Goal: Task Accomplishment & Management: Use online tool/utility

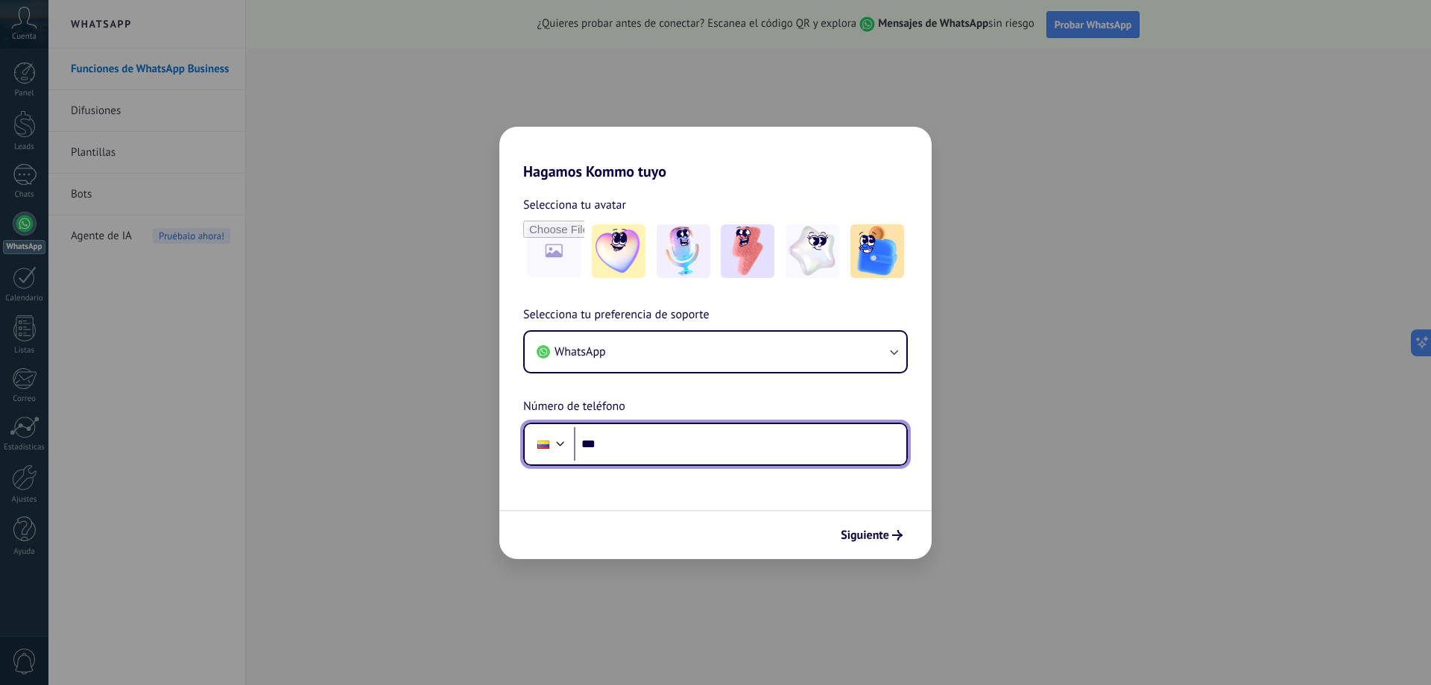
click at [690, 449] on input "***" at bounding box center [740, 444] width 332 height 34
type input "**********"
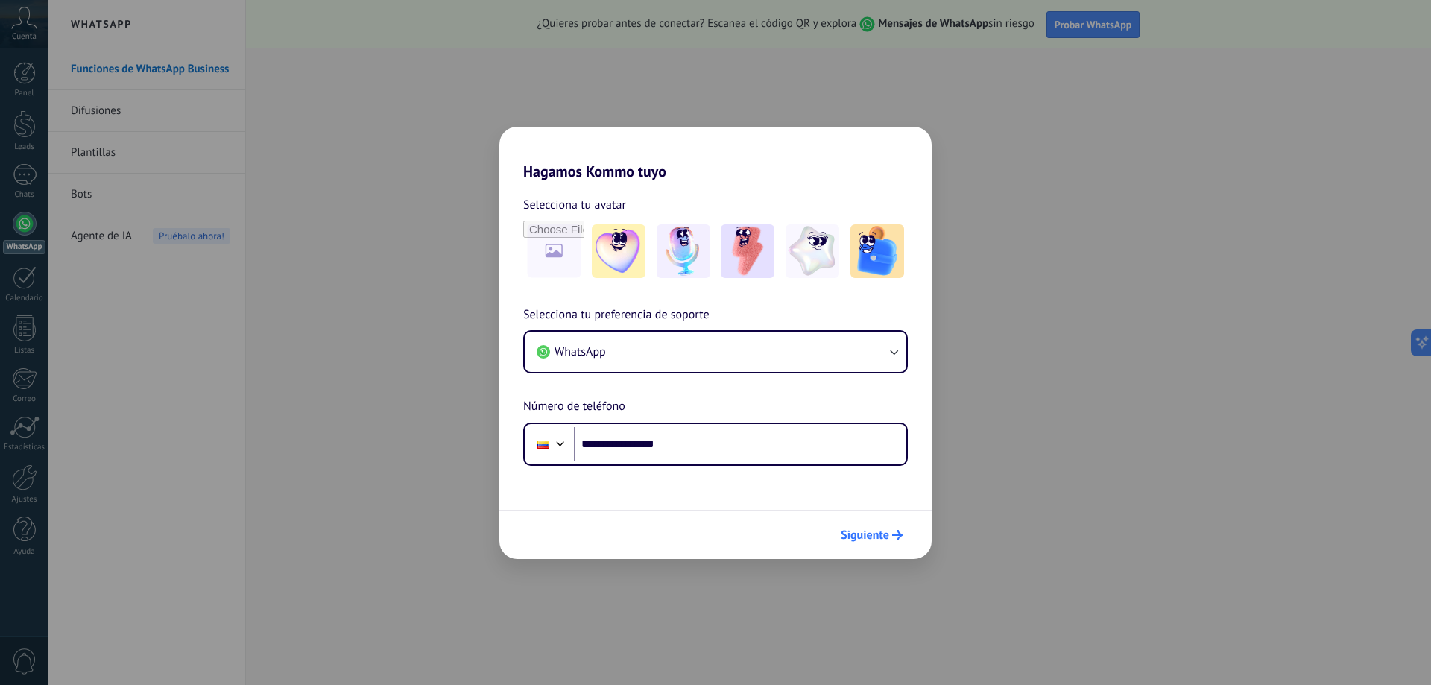
click at [864, 540] on span "Siguiente" at bounding box center [865, 535] width 48 height 10
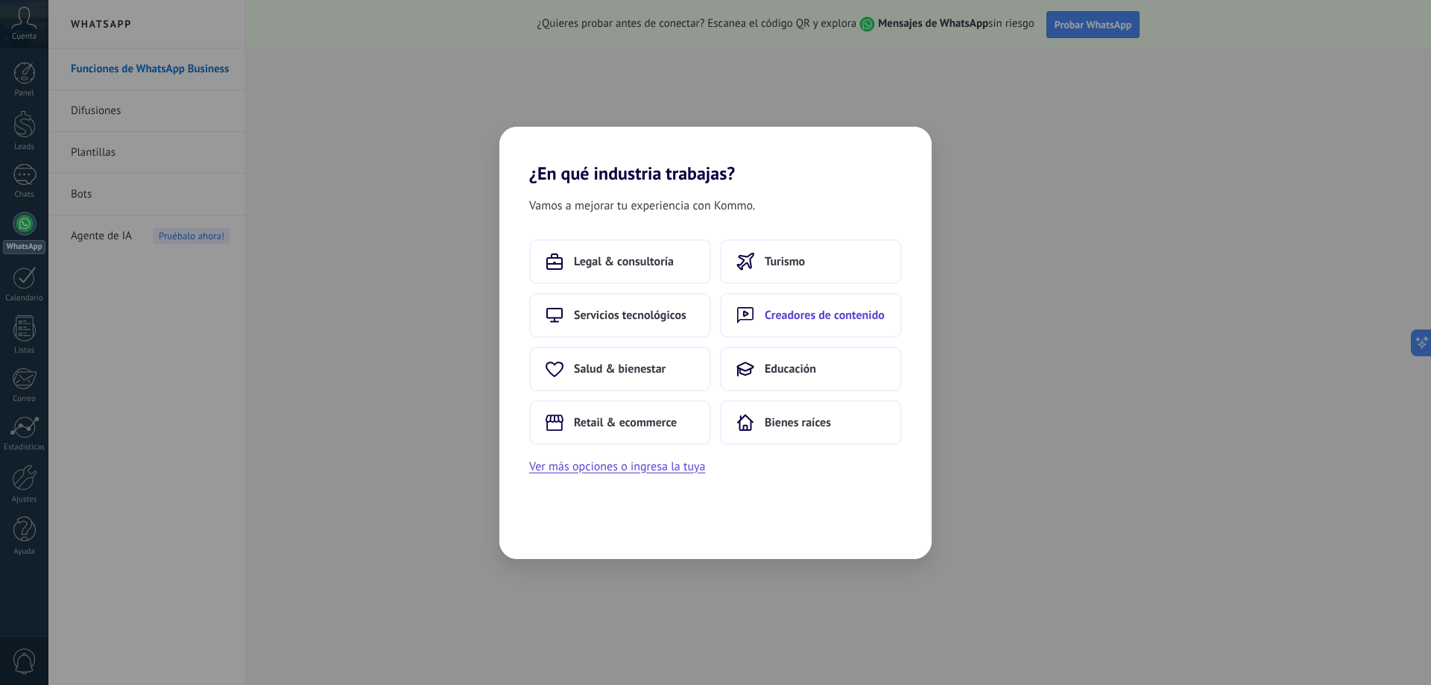
click at [799, 317] on span "Creadores de contenido" at bounding box center [825, 315] width 120 height 15
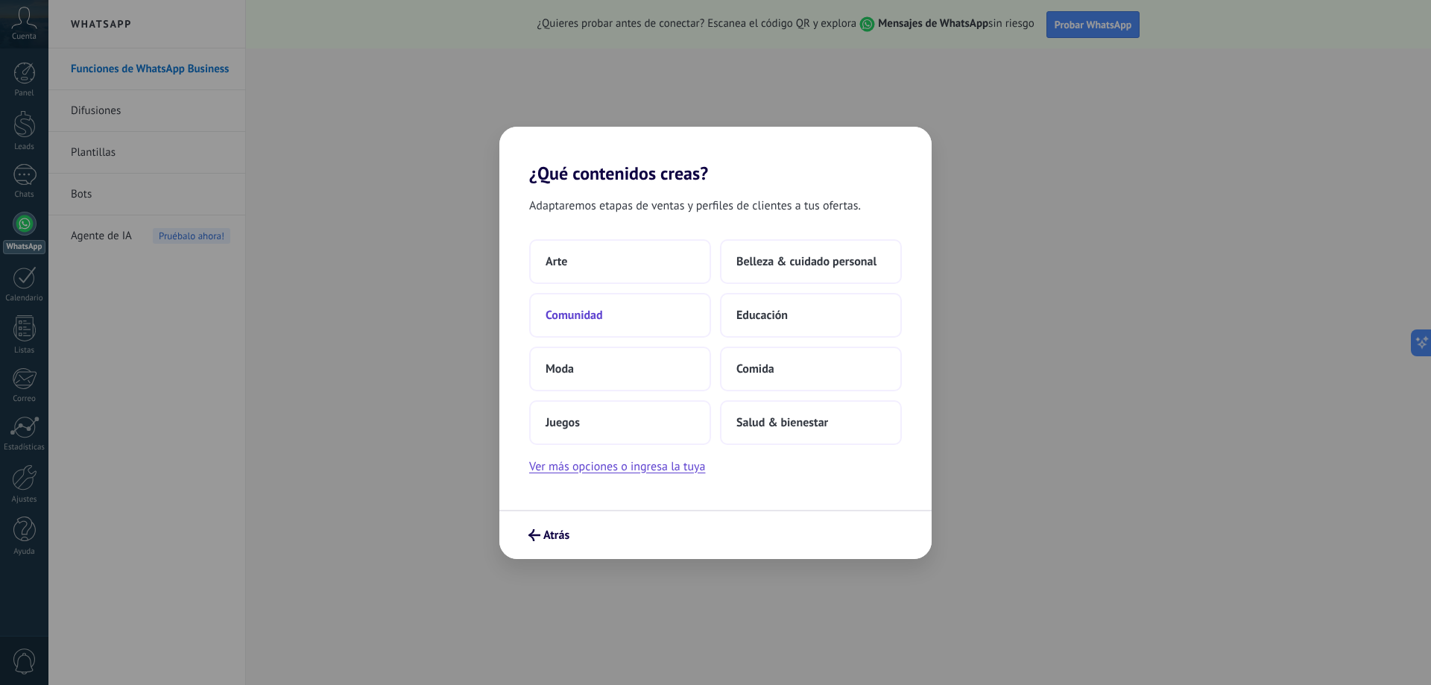
click at [598, 329] on button "Comunidad" at bounding box center [620, 315] width 182 height 45
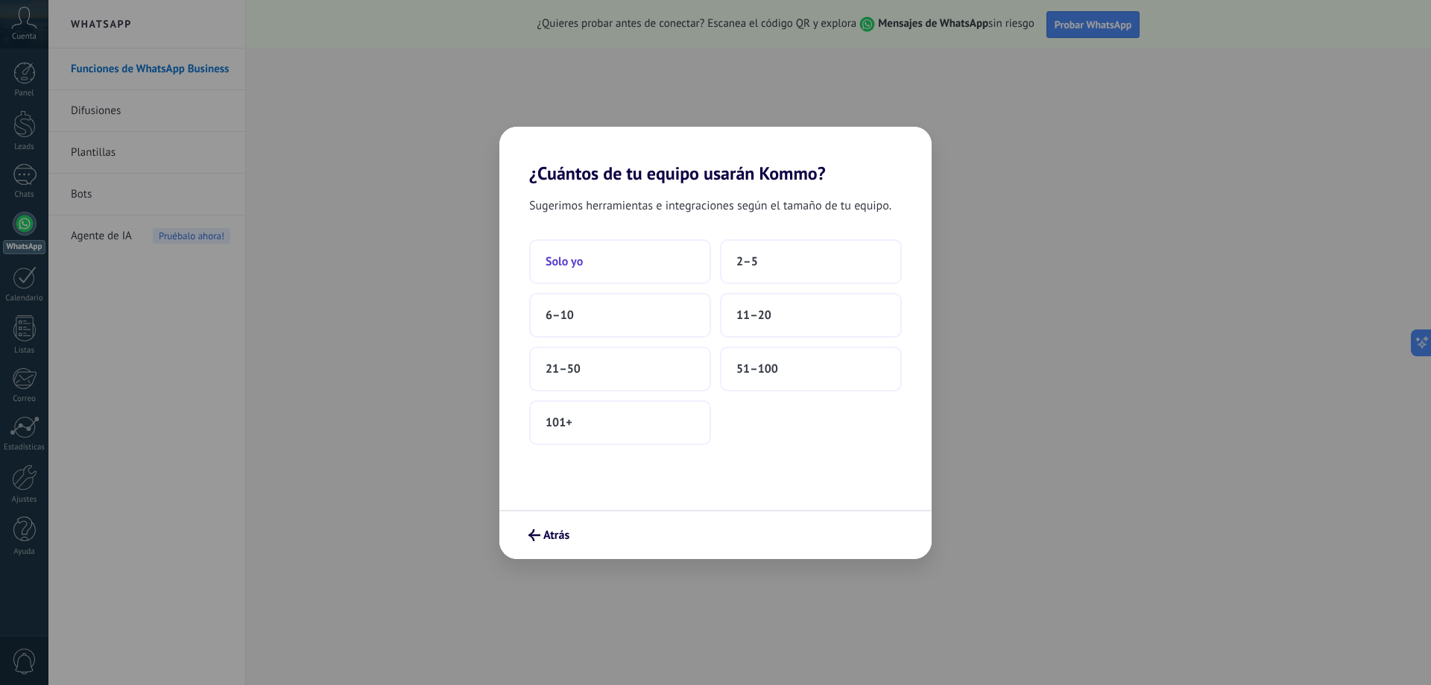
click at [660, 270] on button "Solo yo" at bounding box center [620, 261] width 182 height 45
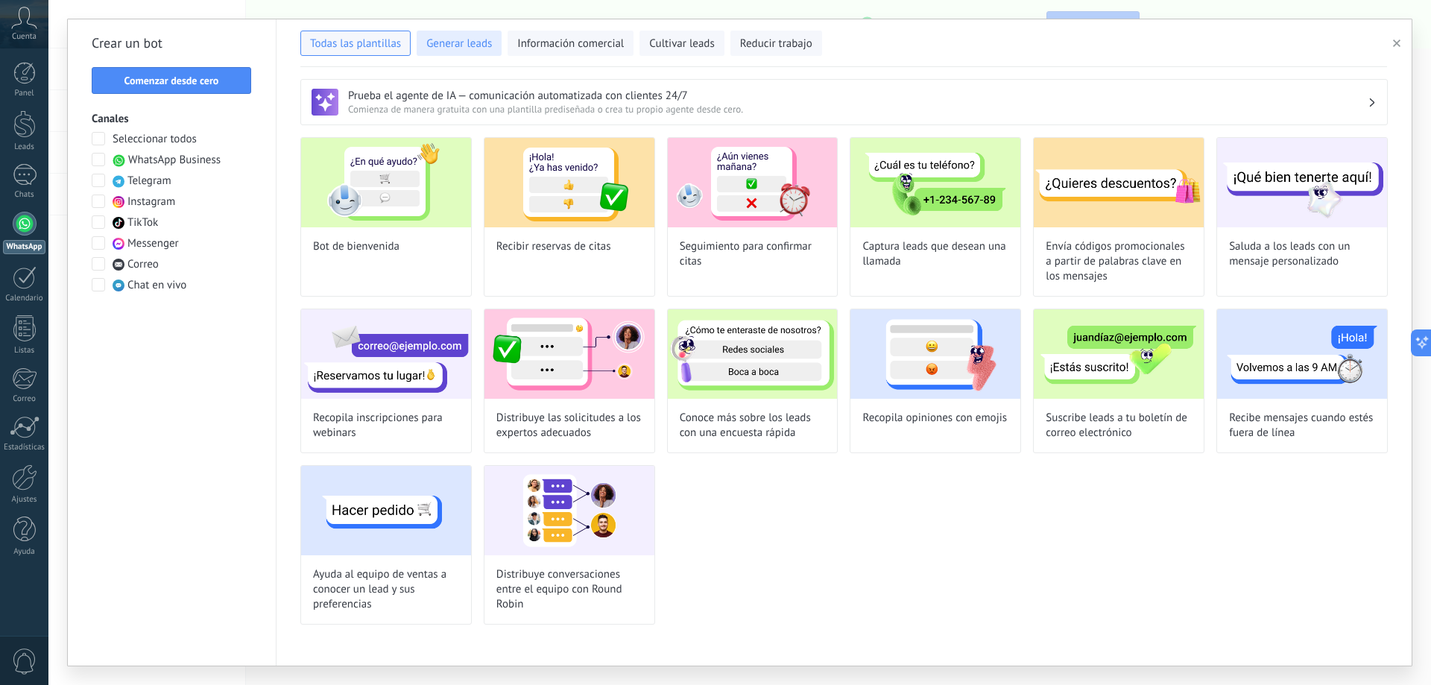
click at [478, 42] on span "Generar leads" at bounding box center [459, 44] width 66 height 15
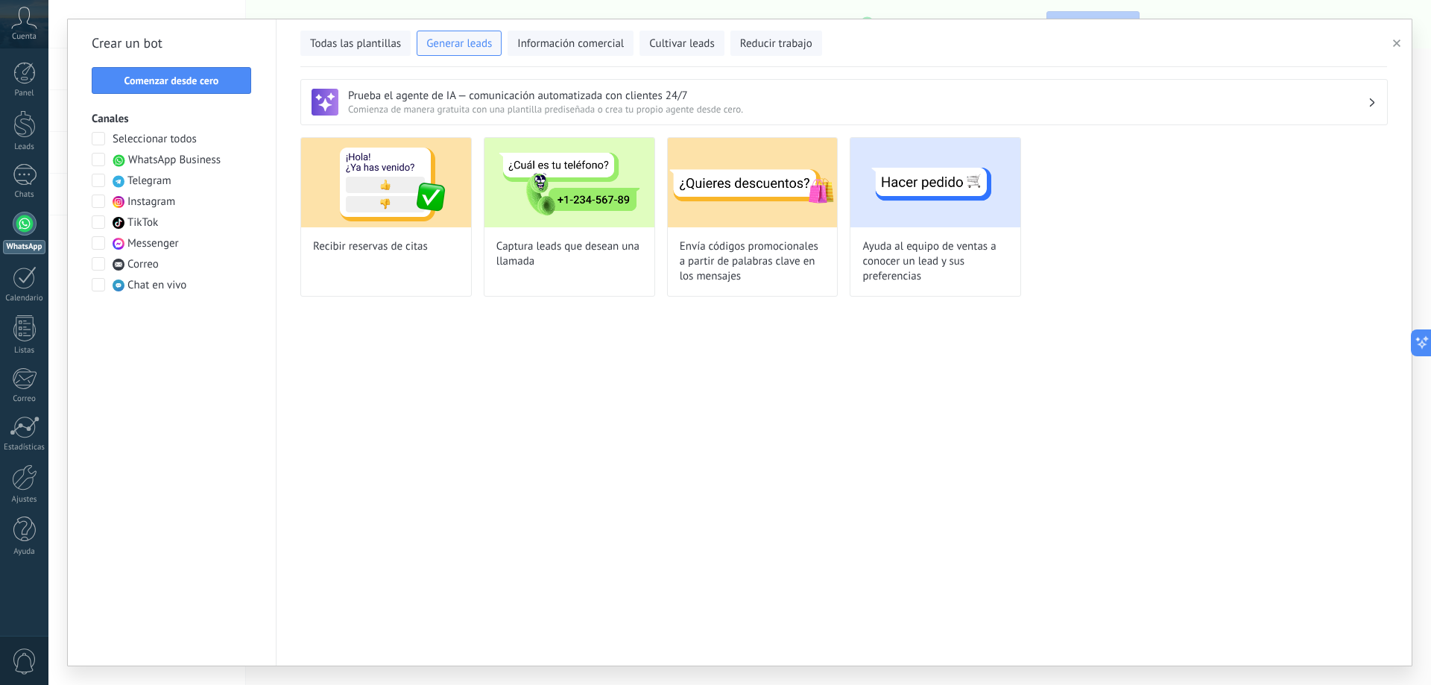
click at [439, 119] on div "Prueba el agente de IA — comunicación automatizada con clientes 24/7 Comienza d…" at bounding box center [843, 102] width 1087 height 46
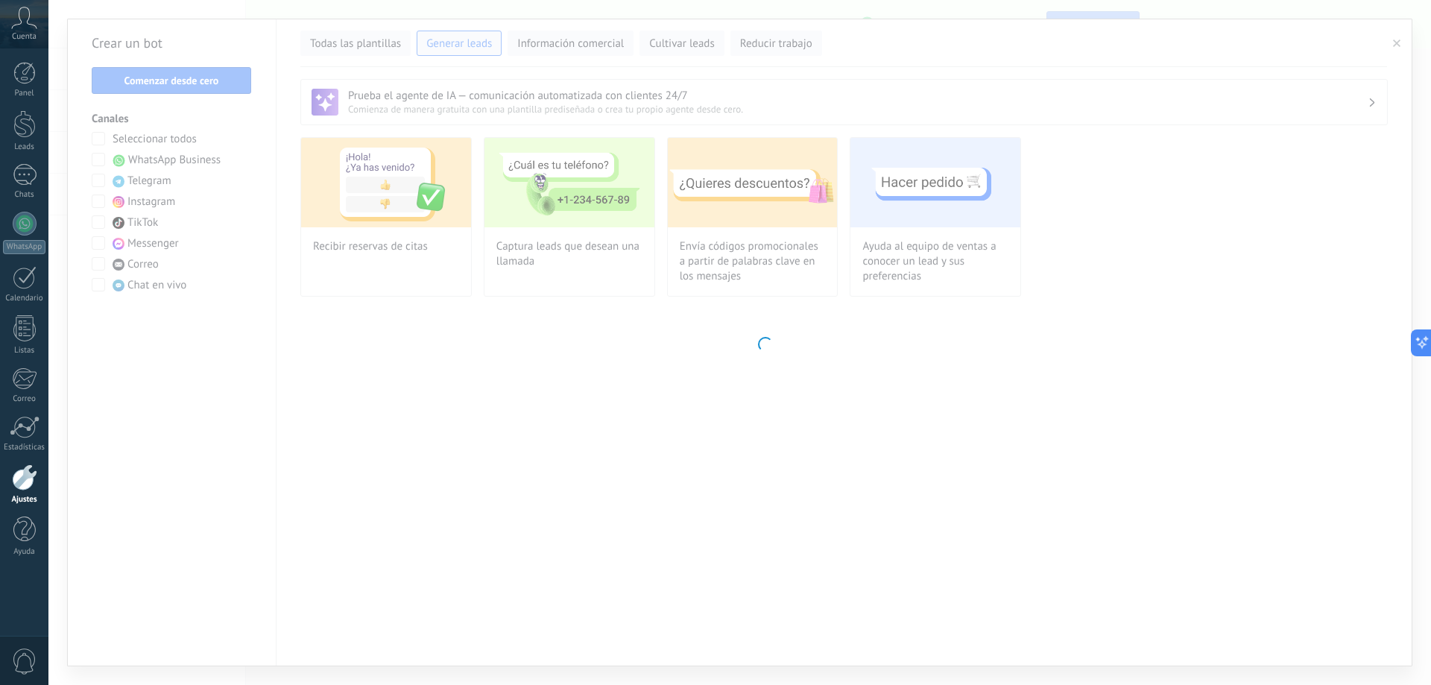
click at [403, 188] on body ".abccls-1,.abccls-2{fill-rule:evenodd}.abccls-2{fill:#fff} .abfcls-1{fill:none}…" at bounding box center [715, 342] width 1431 height 685
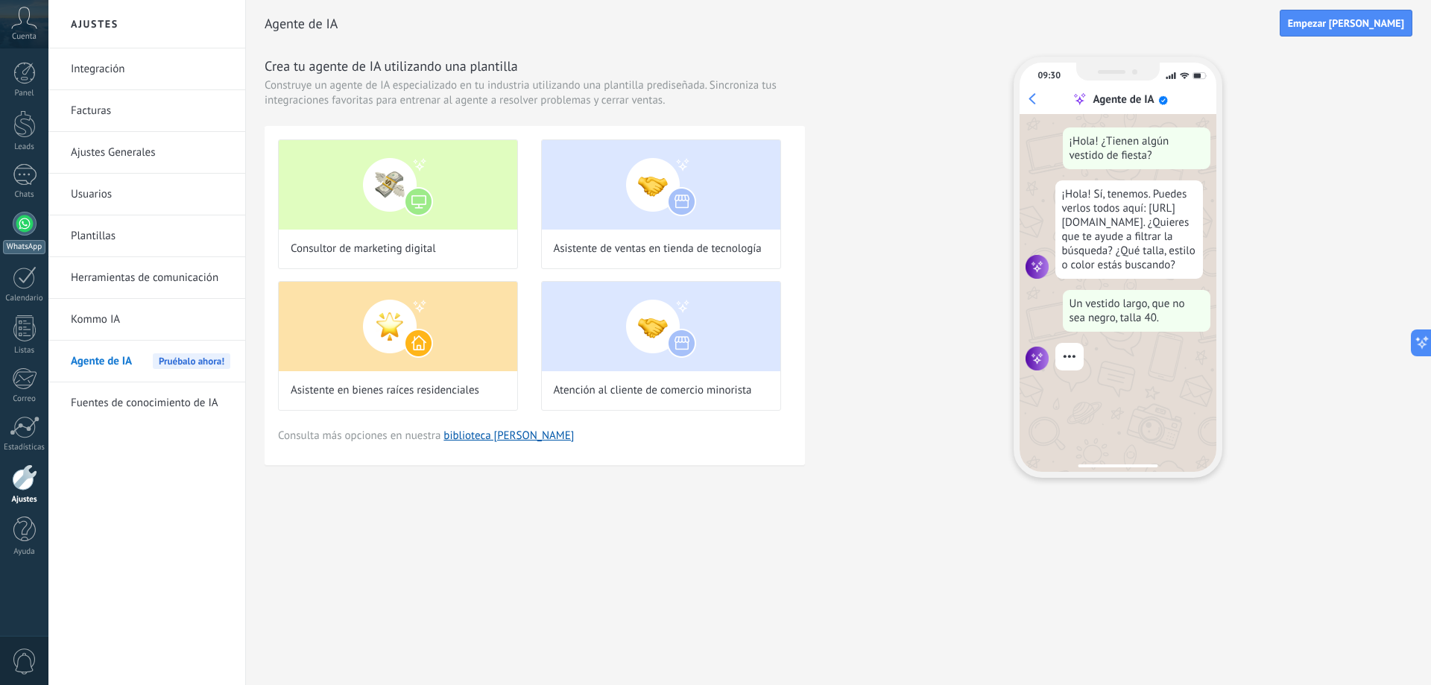
click at [26, 232] on div at bounding box center [25, 224] width 24 height 24
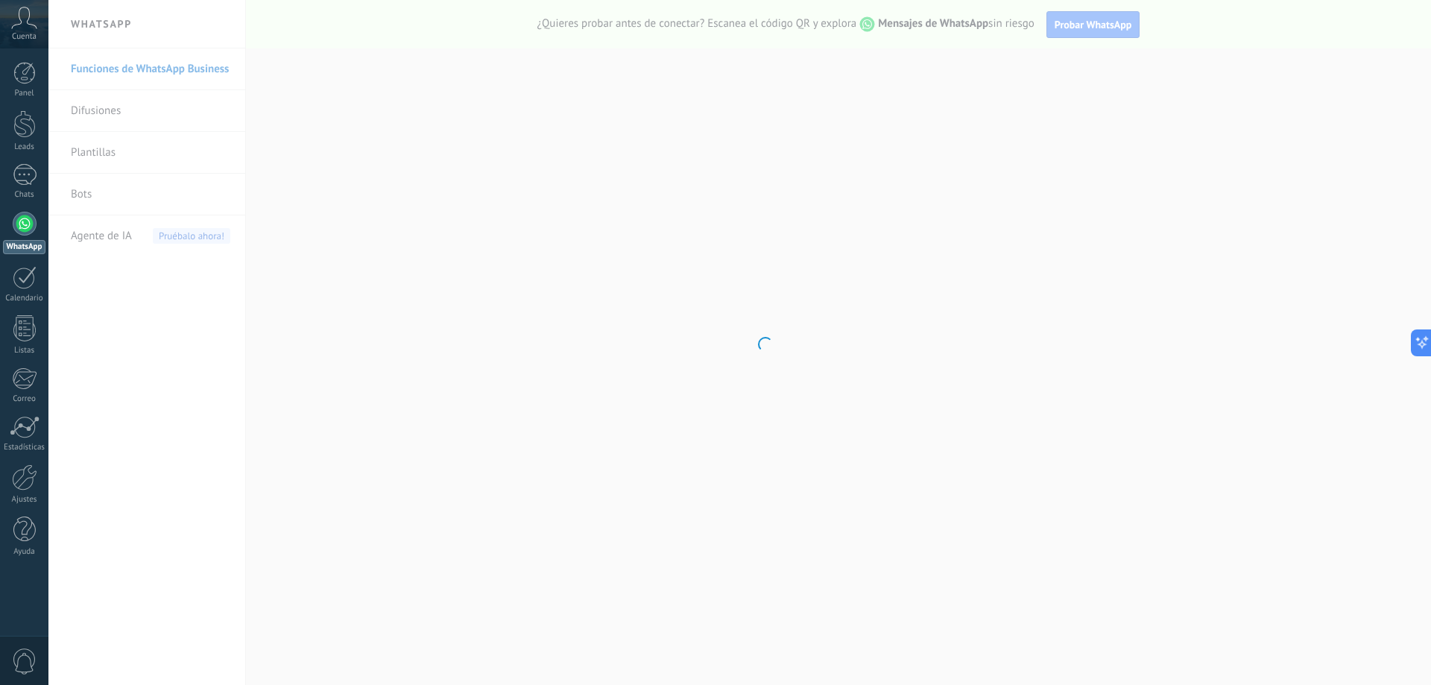
click at [108, 123] on body ".abccls-1,.abccls-2{fill-rule:evenodd}.abccls-2{fill:#fff} .abfcls-1{fill:none}…" at bounding box center [715, 342] width 1431 height 685
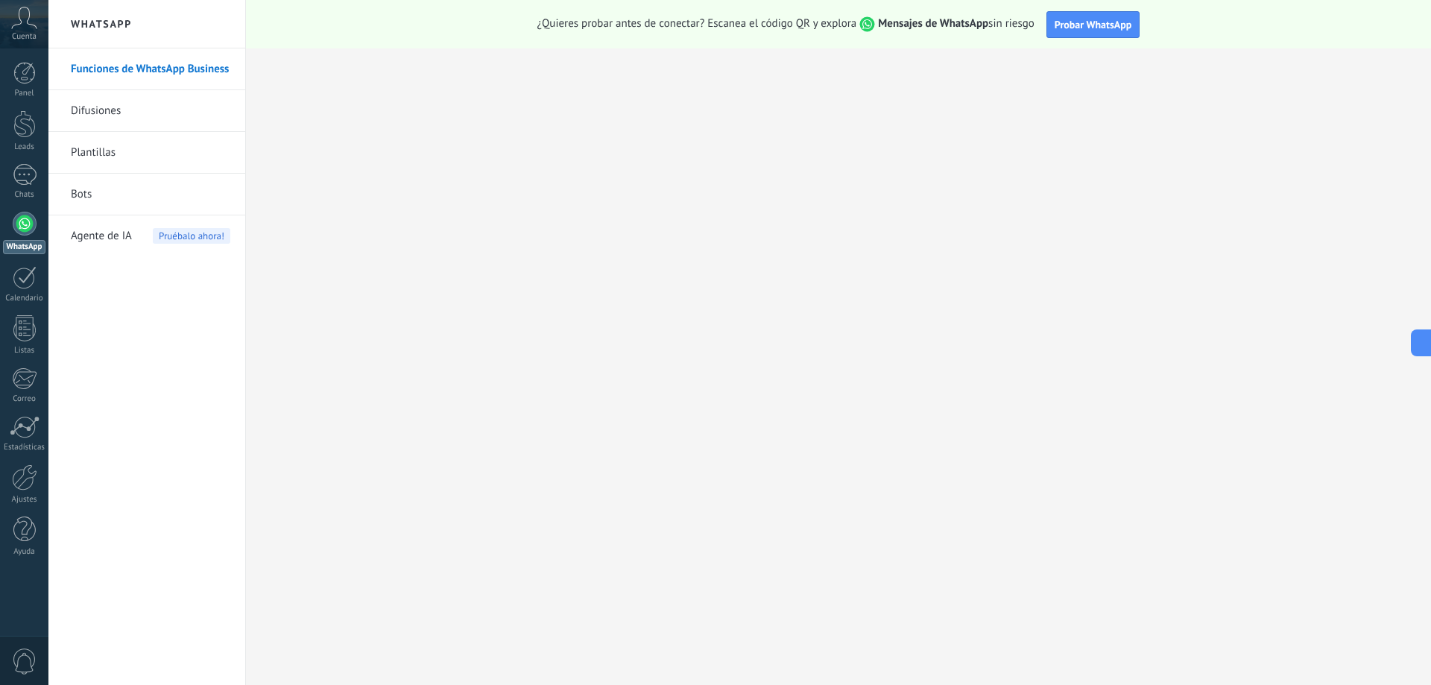
click at [108, 123] on link "Difusiones" at bounding box center [150, 111] width 159 height 42
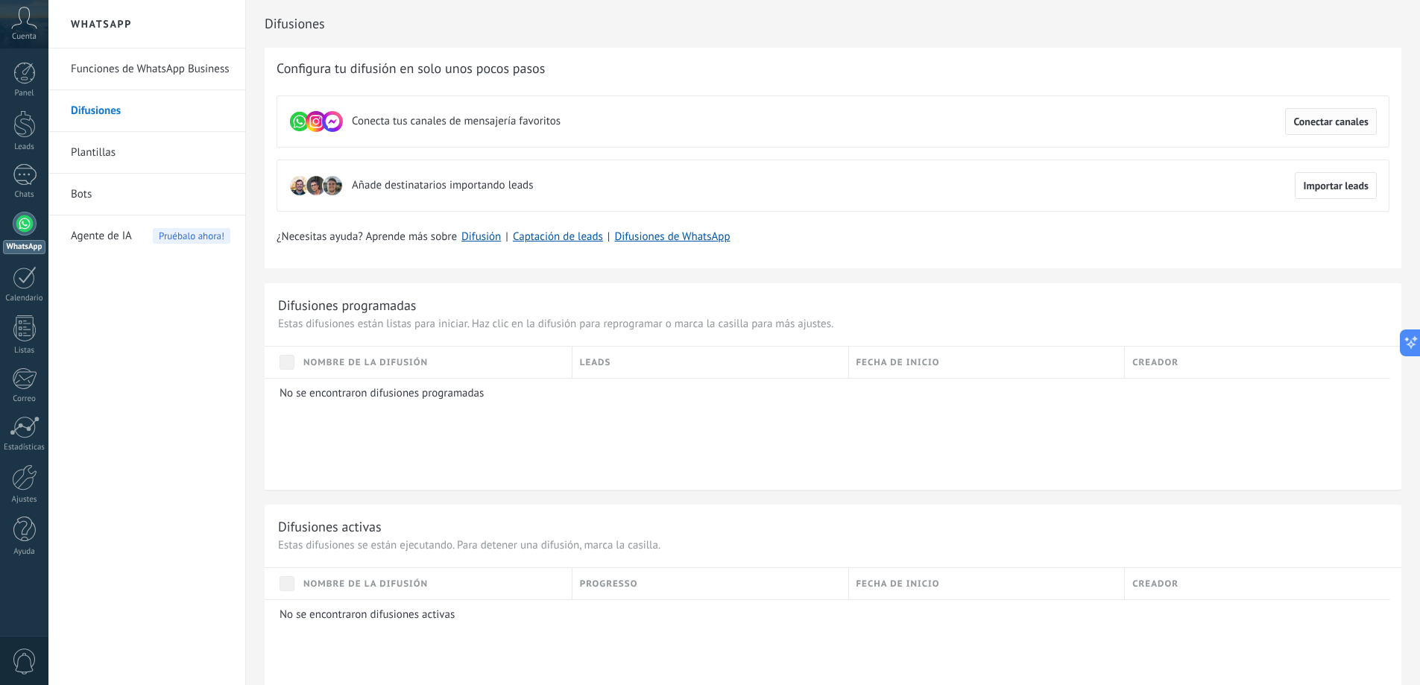
click at [1325, 123] on span "Conectar canales" at bounding box center [1330, 121] width 75 height 10
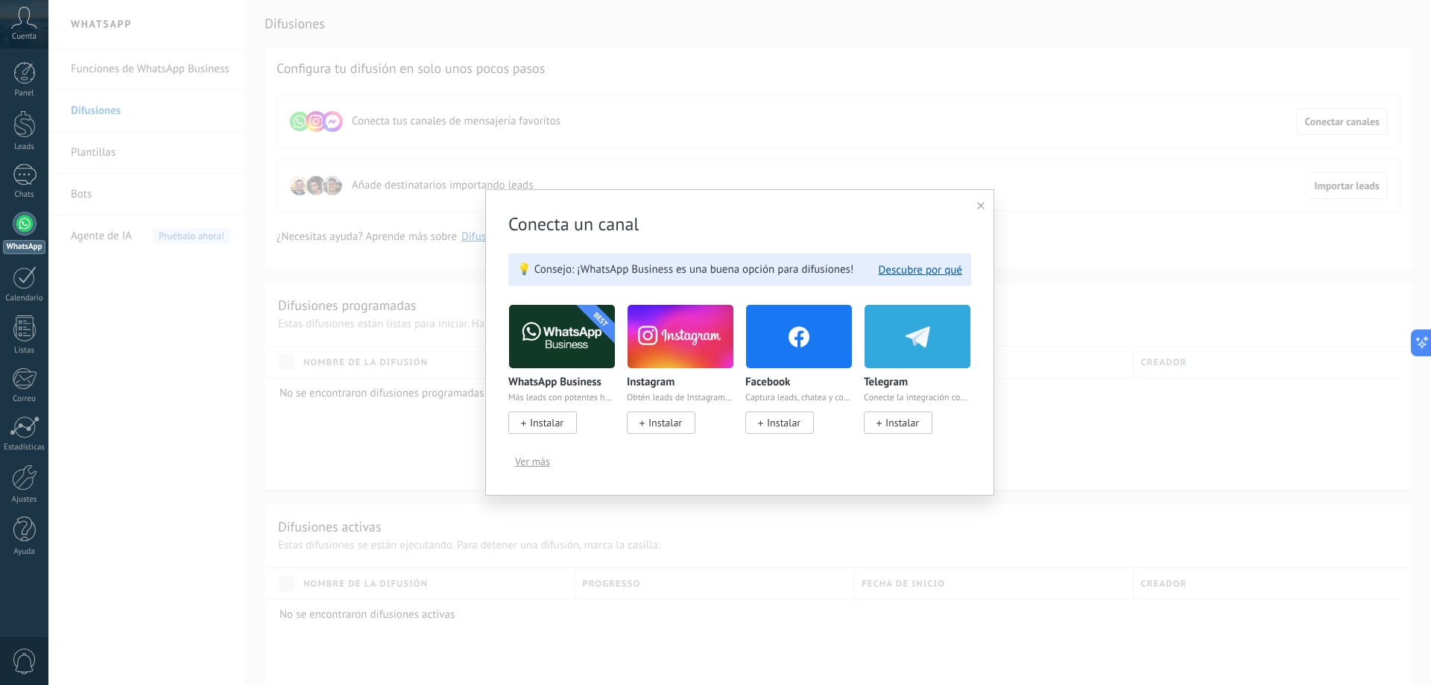
click at [544, 420] on span "Instalar" at bounding box center [547, 422] width 34 height 13
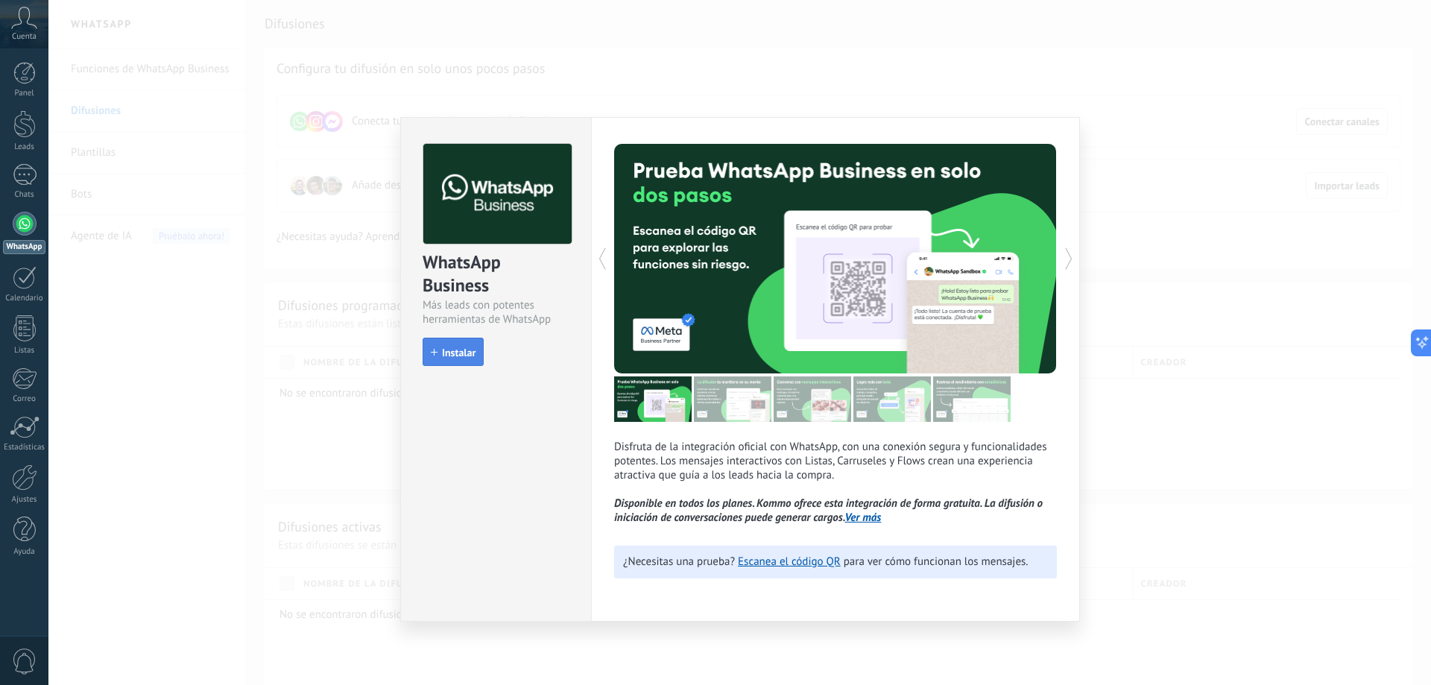
click at [459, 350] on span "Instalar" at bounding box center [459, 352] width 34 height 10
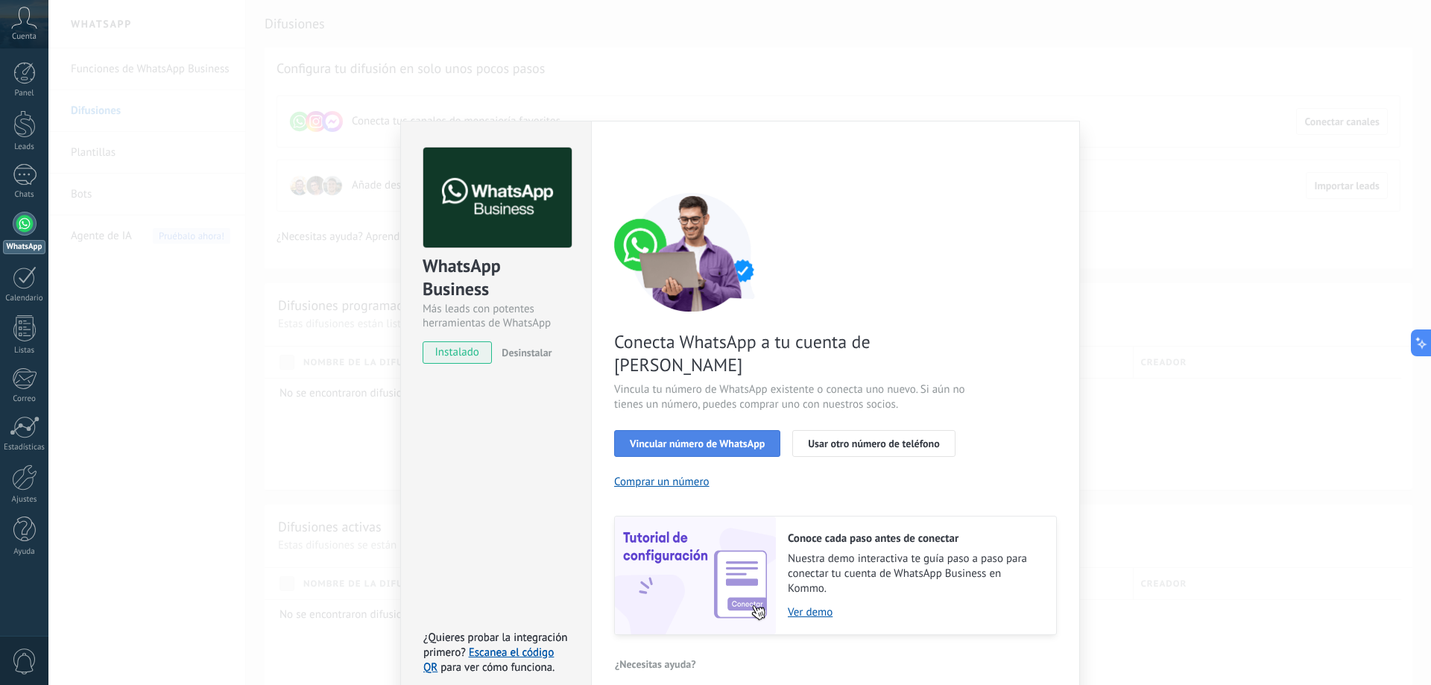
click at [739, 438] on span "Vincular número de WhatsApp" at bounding box center [697, 443] width 135 height 10
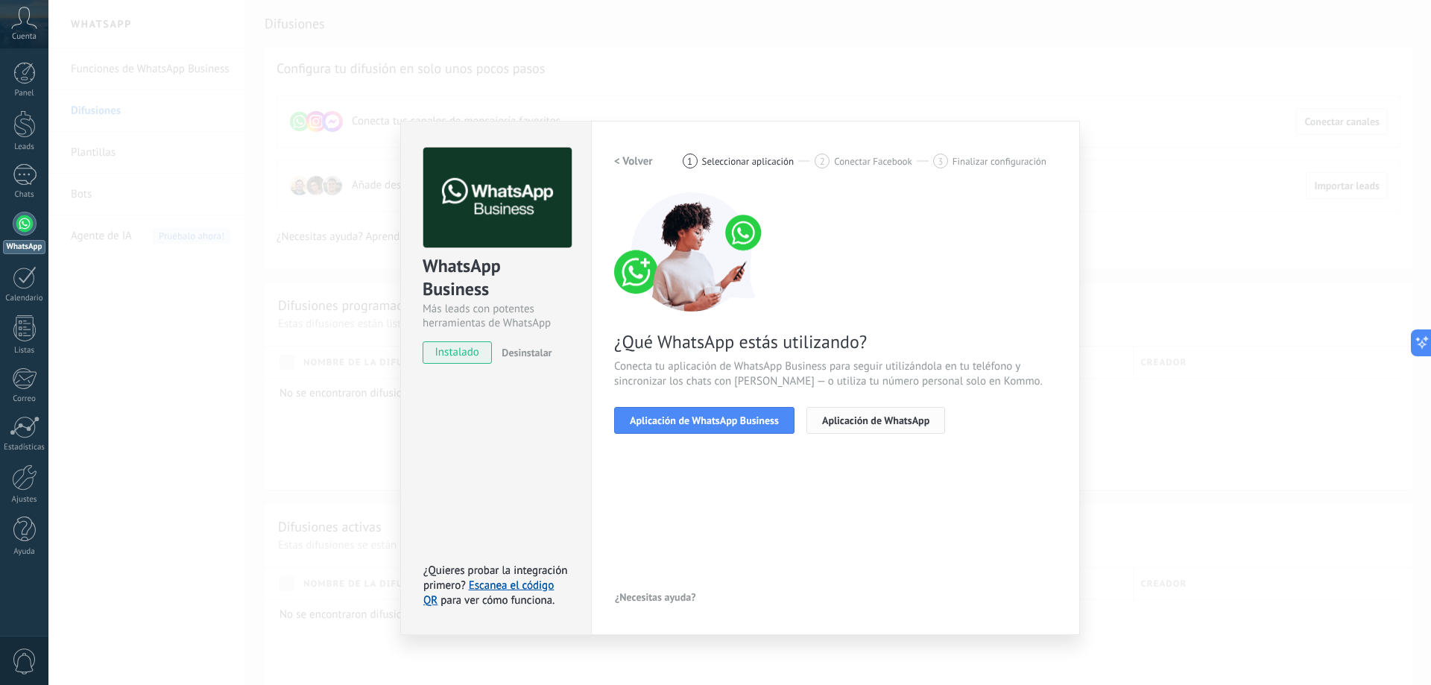
click at [879, 424] on span "Aplicación de WhatsApp" at bounding box center [875, 420] width 107 height 10
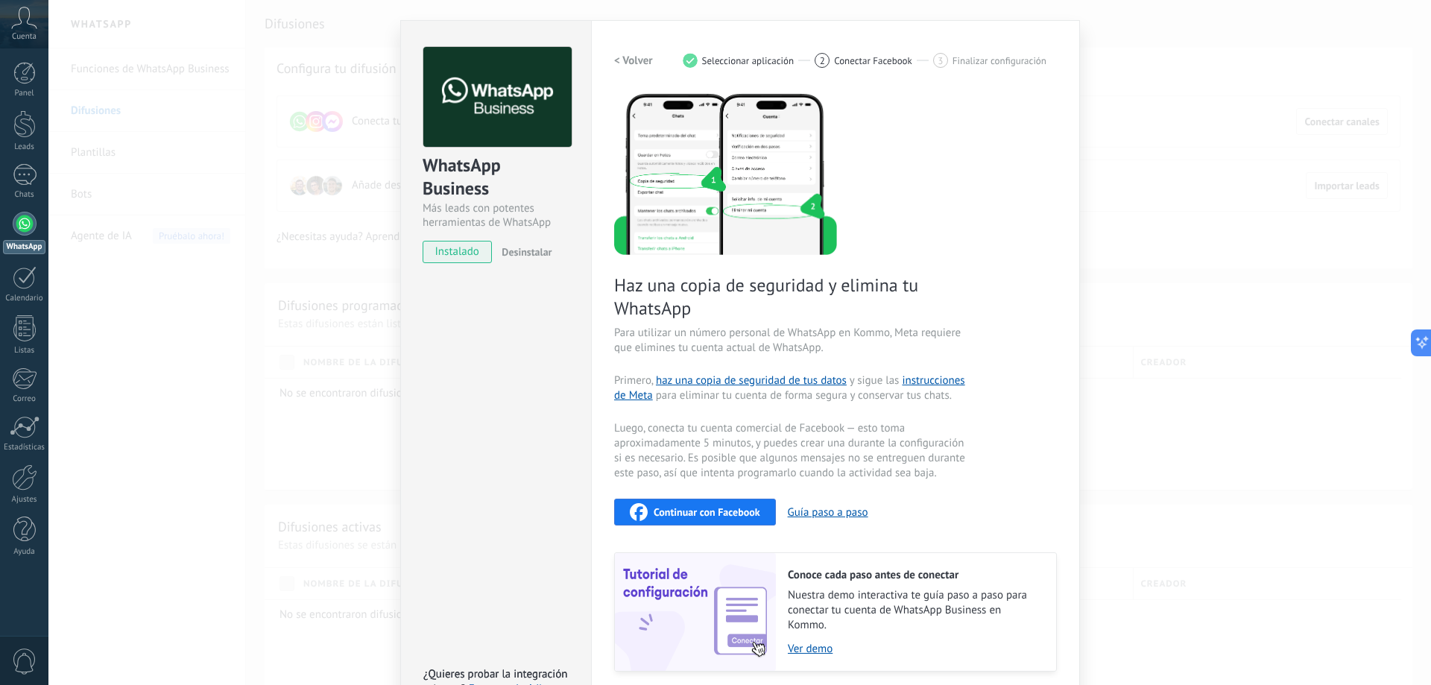
scroll to position [75, 0]
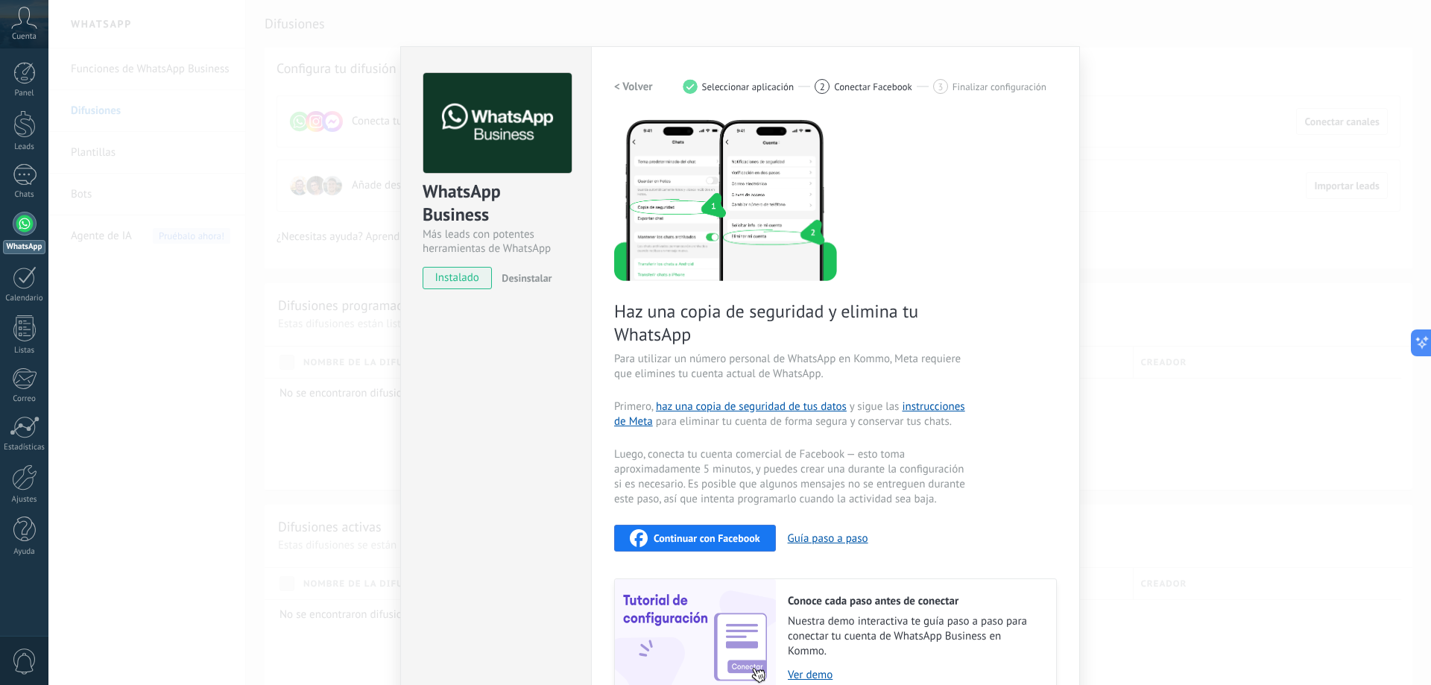
click at [743, 526] on button "Continuar con Facebook" at bounding box center [695, 538] width 162 height 27
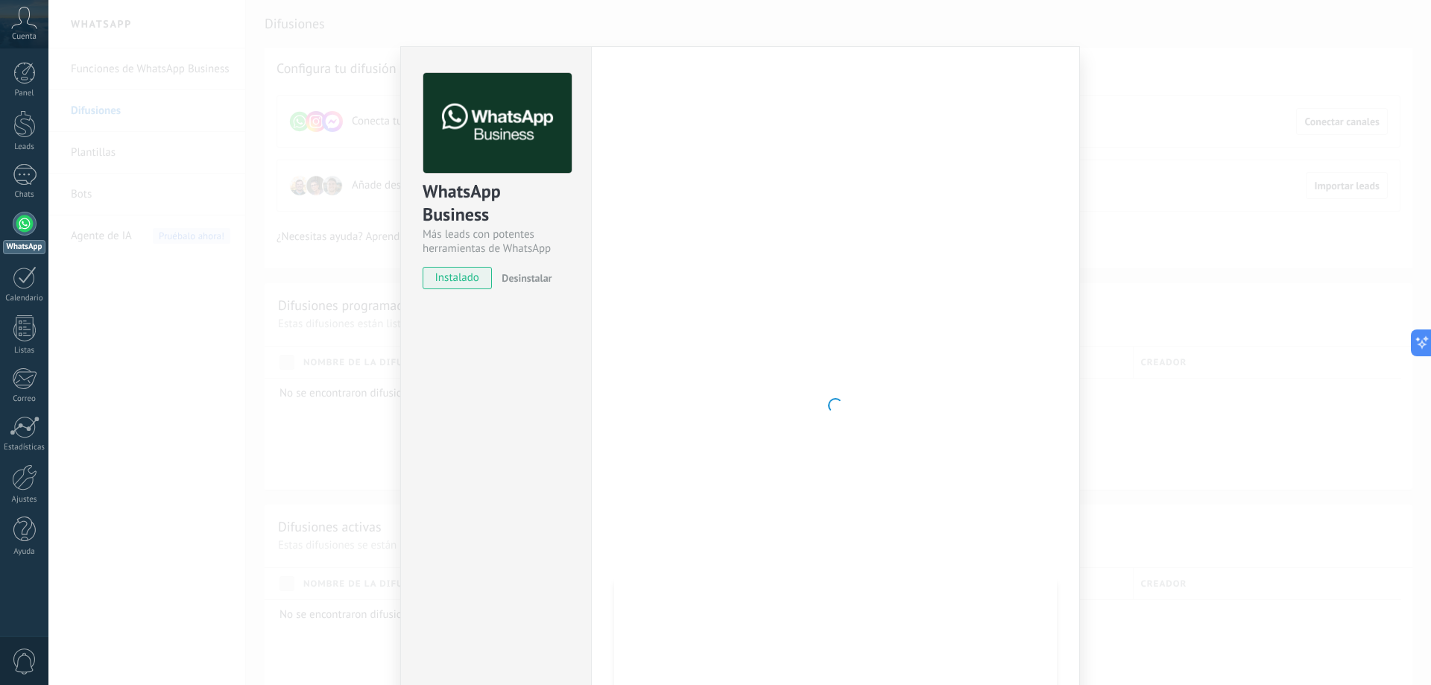
click at [1174, 247] on div "WhatsApp Business Más leads con potentes herramientas de WhatsApp instalado Des…" at bounding box center [739, 342] width 1382 height 685
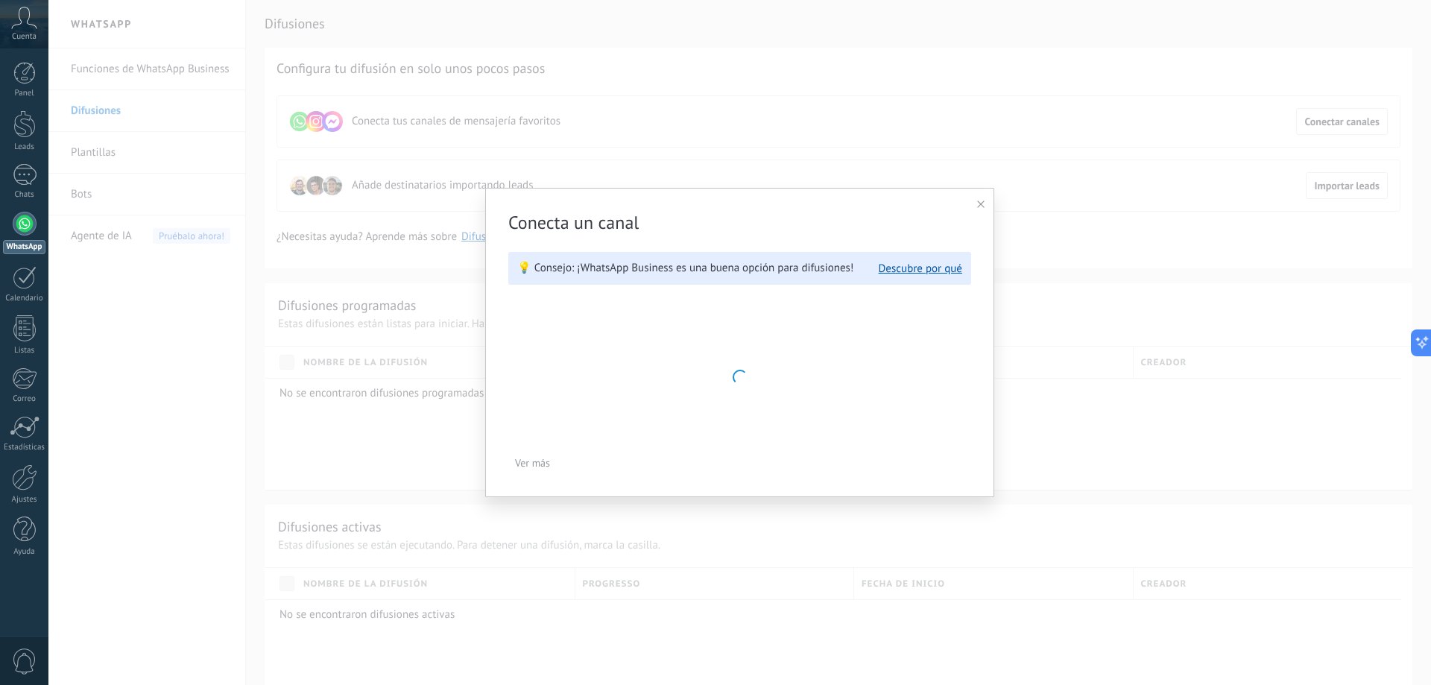
scroll to position [0, 0]
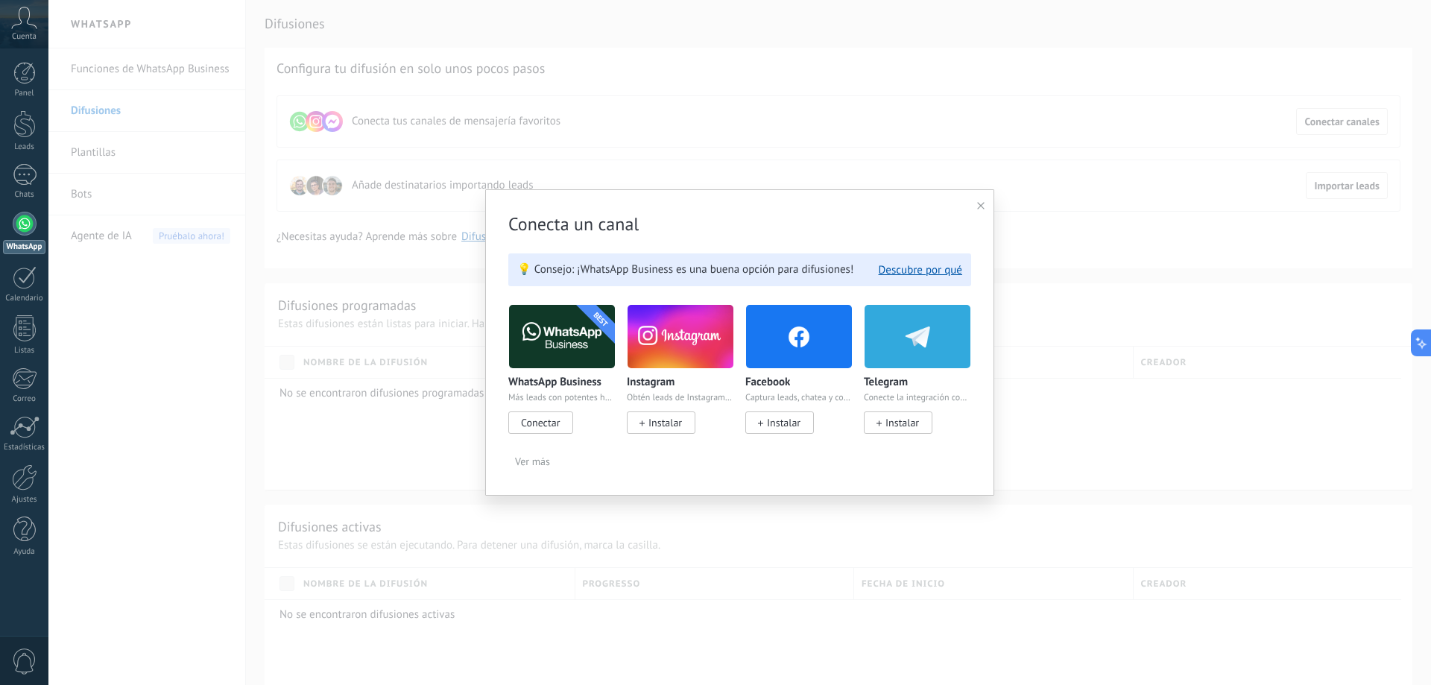
click at [536, 464] on span "Ver más" at bounding box center [532, 461] width 35 height 10
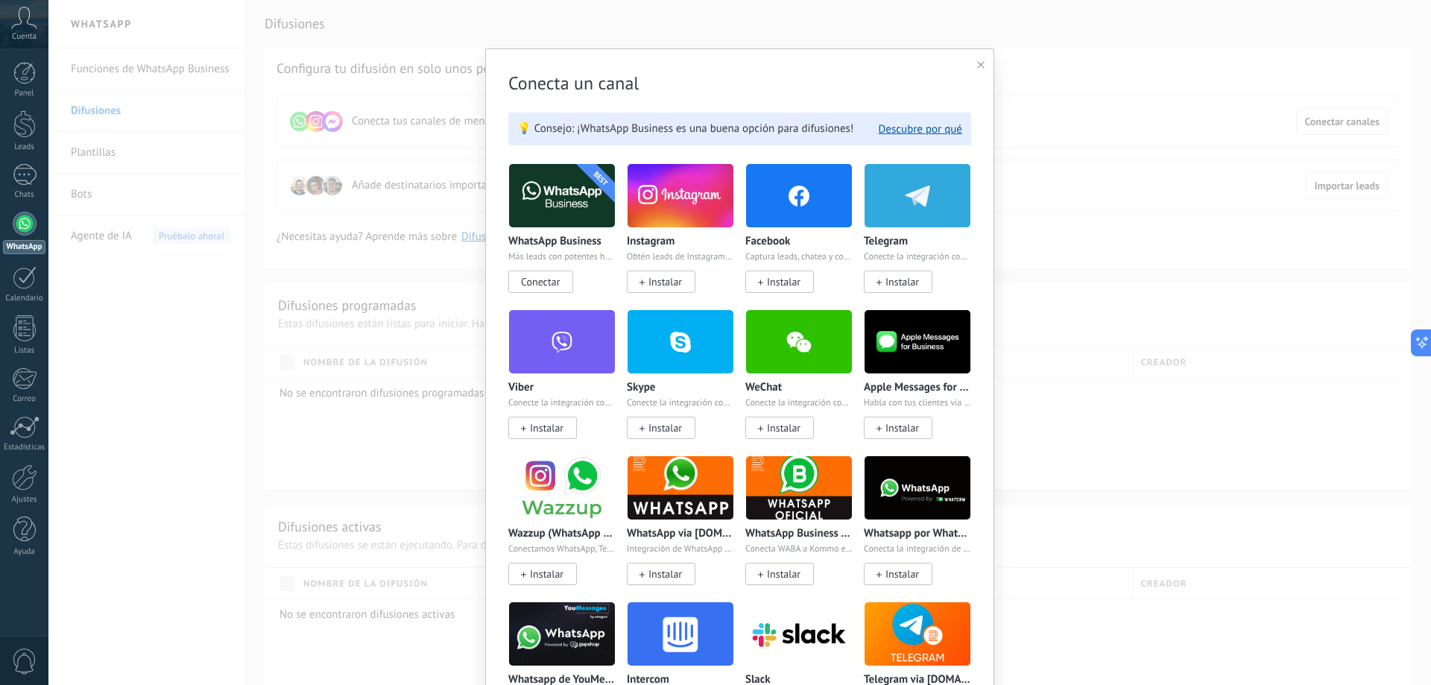
click at [978, 70] on div at bounding box center [980, 65] width 7 height 14
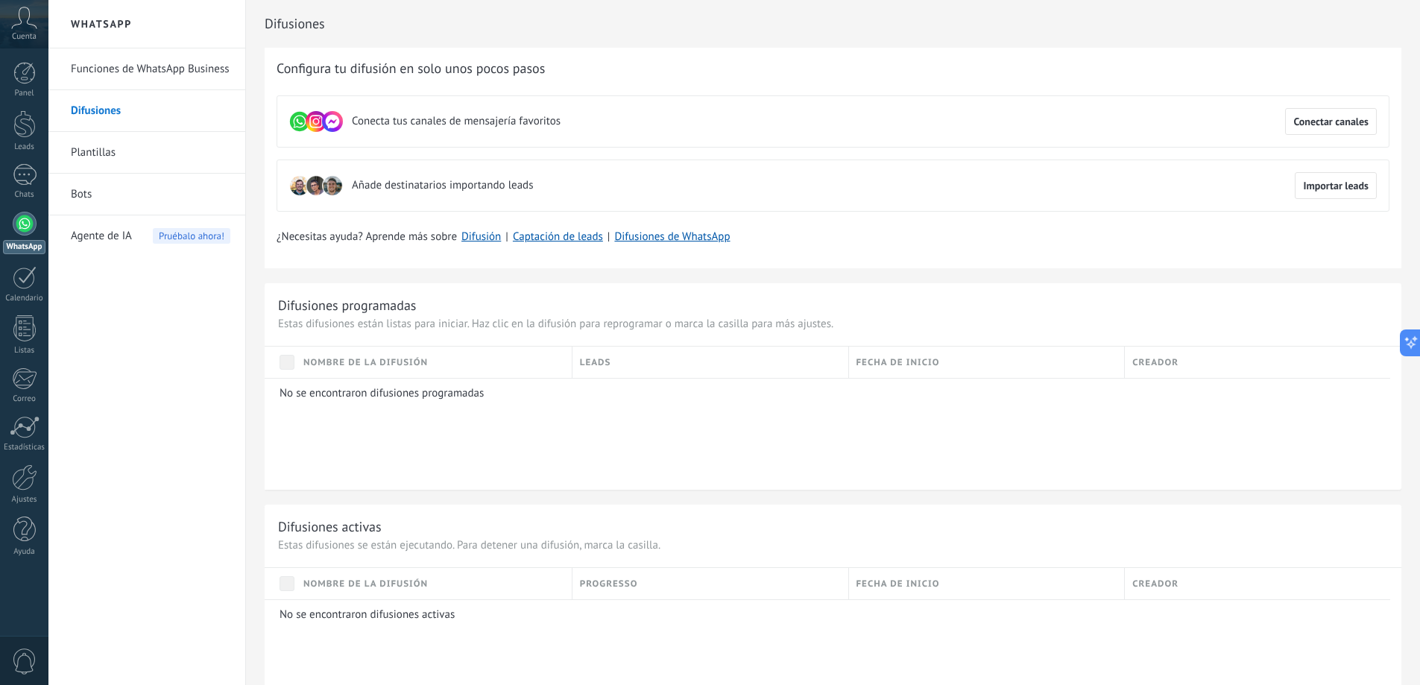
click at [154, 142] on link "Plantillas" at bounding box center [150, 153] width 159 height 42
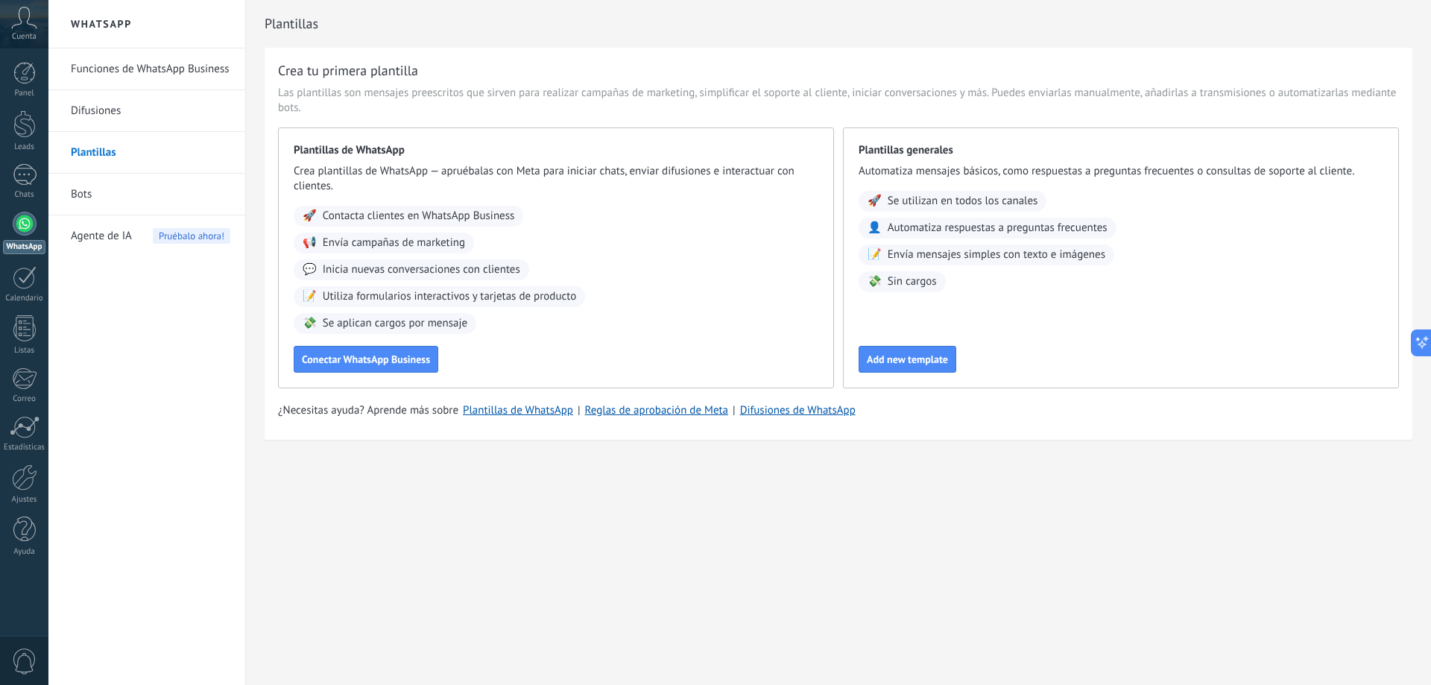
click at [124, 69] on link "Funciones de WhatsApp Business" at bounding box center [150, 69] width 159 height 42
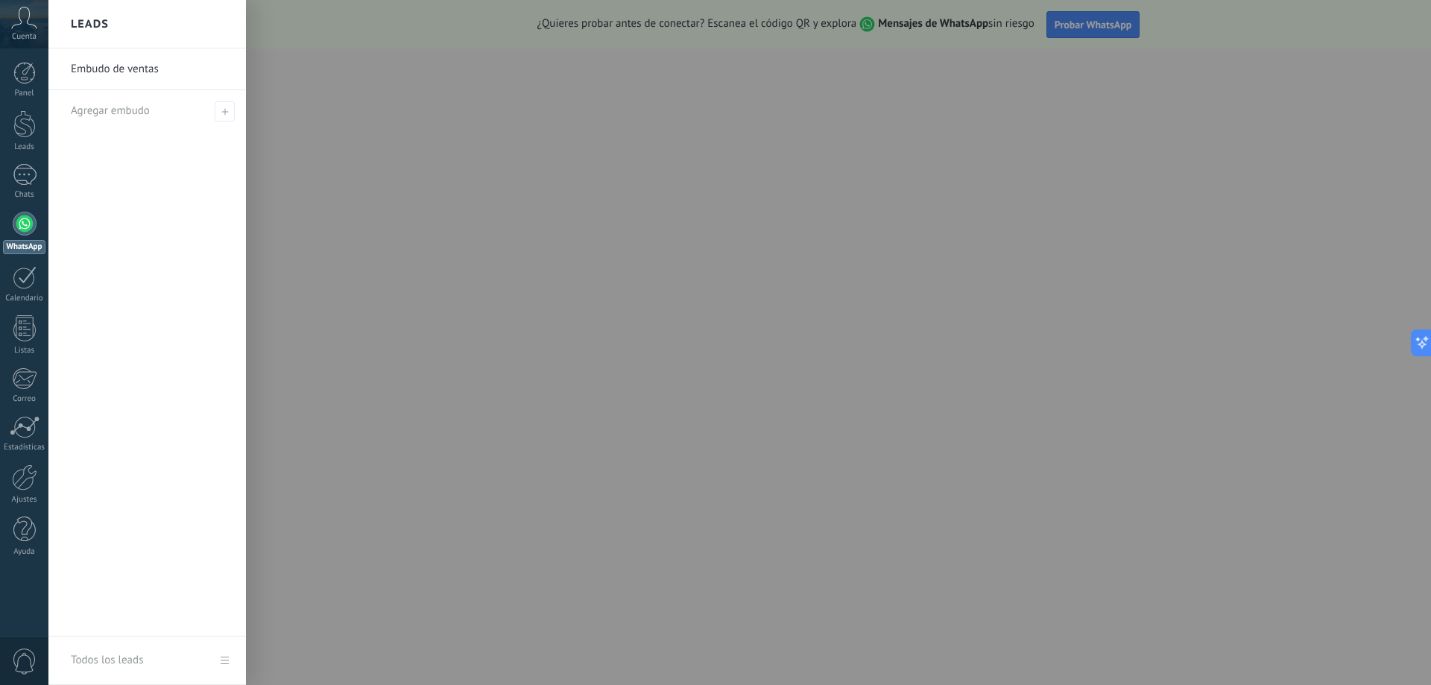
click at [619, 333] on div at bounding box center [763, 342] width 1431 height 685
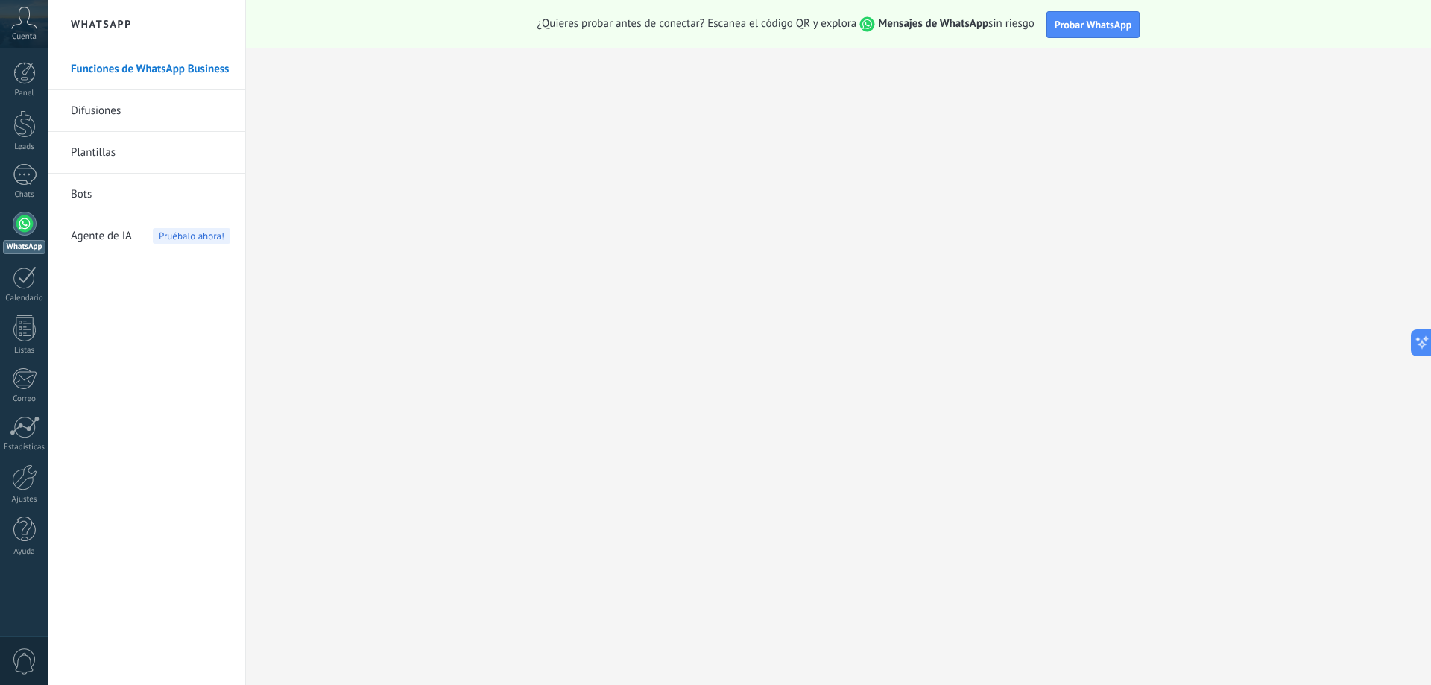
click at [151, 64] on link "Funciones de WhatsApp Business" at bounding box center [150, 69] width 159 height 42
click at [110, 102] on link "Difusiones" at bounding box center [150, 111] width 159 height 42
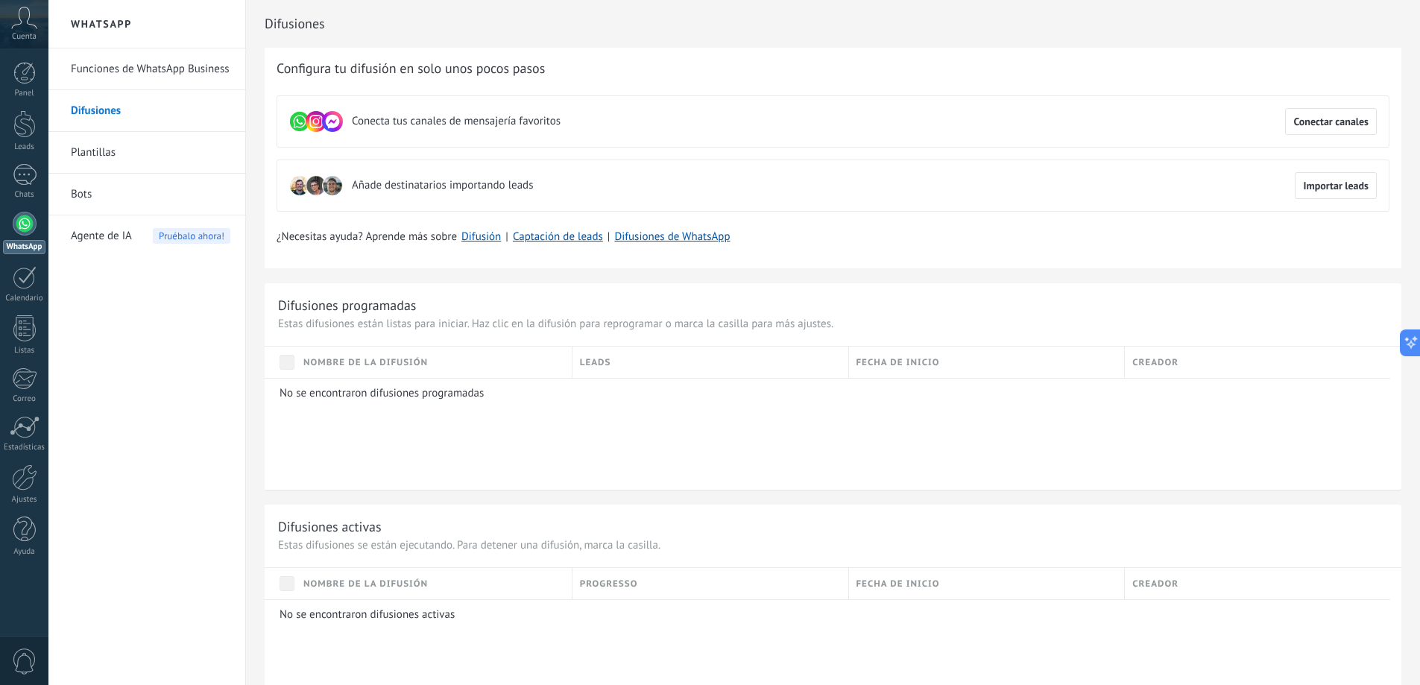
click at [323, 124] on use at bounding box center [332, 121] width 21 height 21
click at [1329, 127] on span "Conectar canales" at bounding box center [1330, 121] width 75 height 10
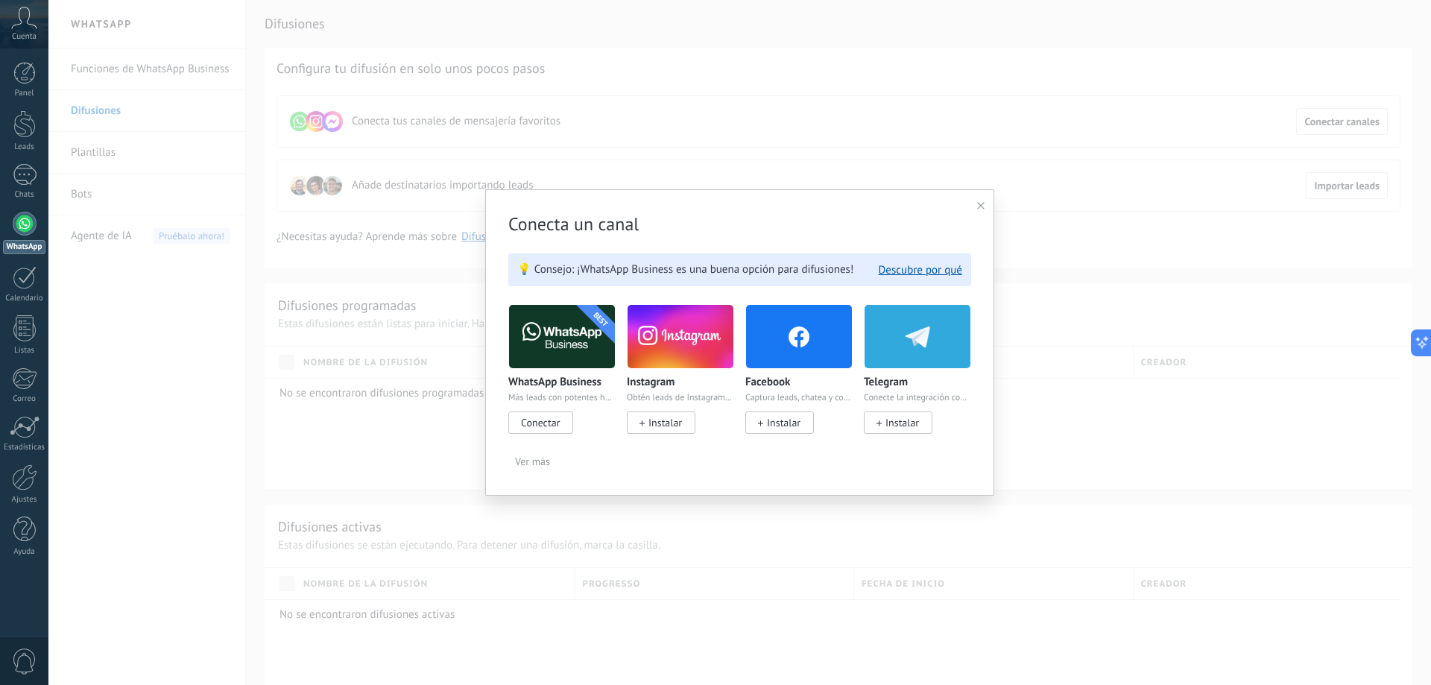
click at [899, 334] on img at bounding box center [917, 336] width 106 height 72
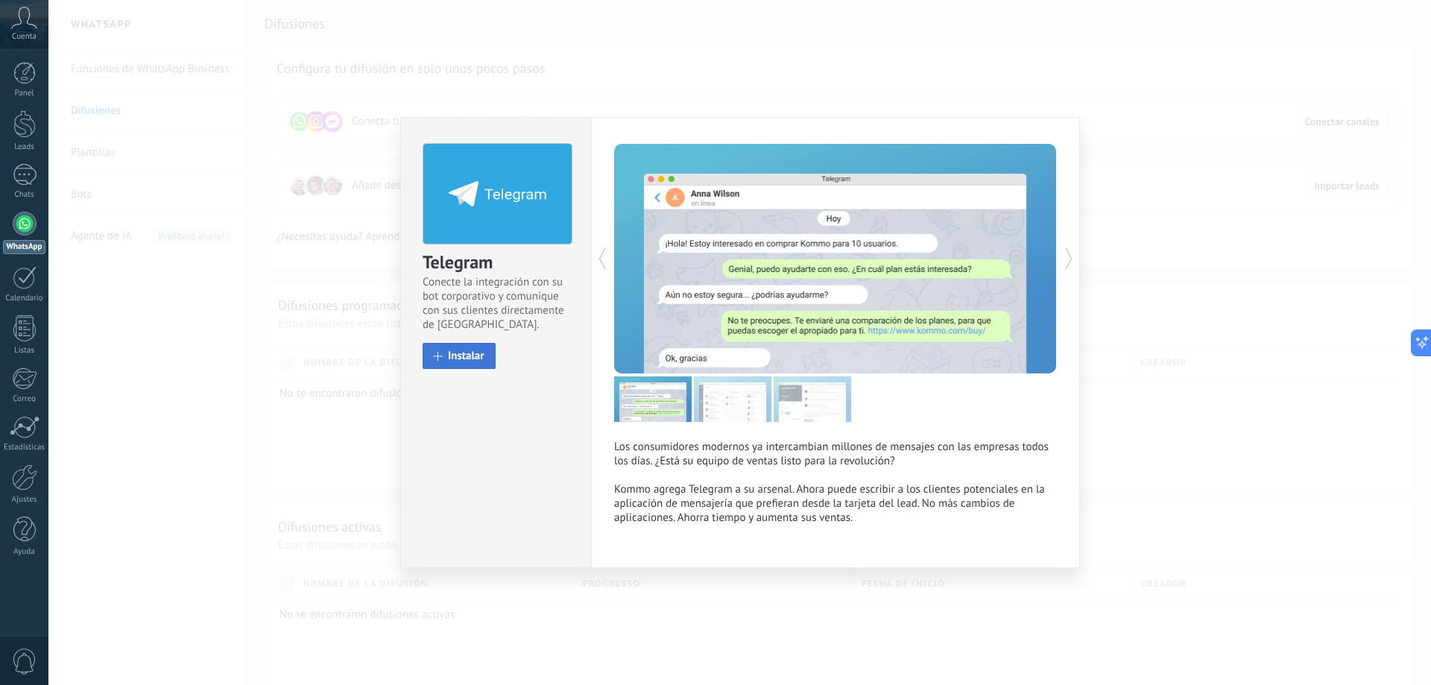
click at [464, 356] on span "Instalar" at bounding box center [466, 355] width 37 height 11
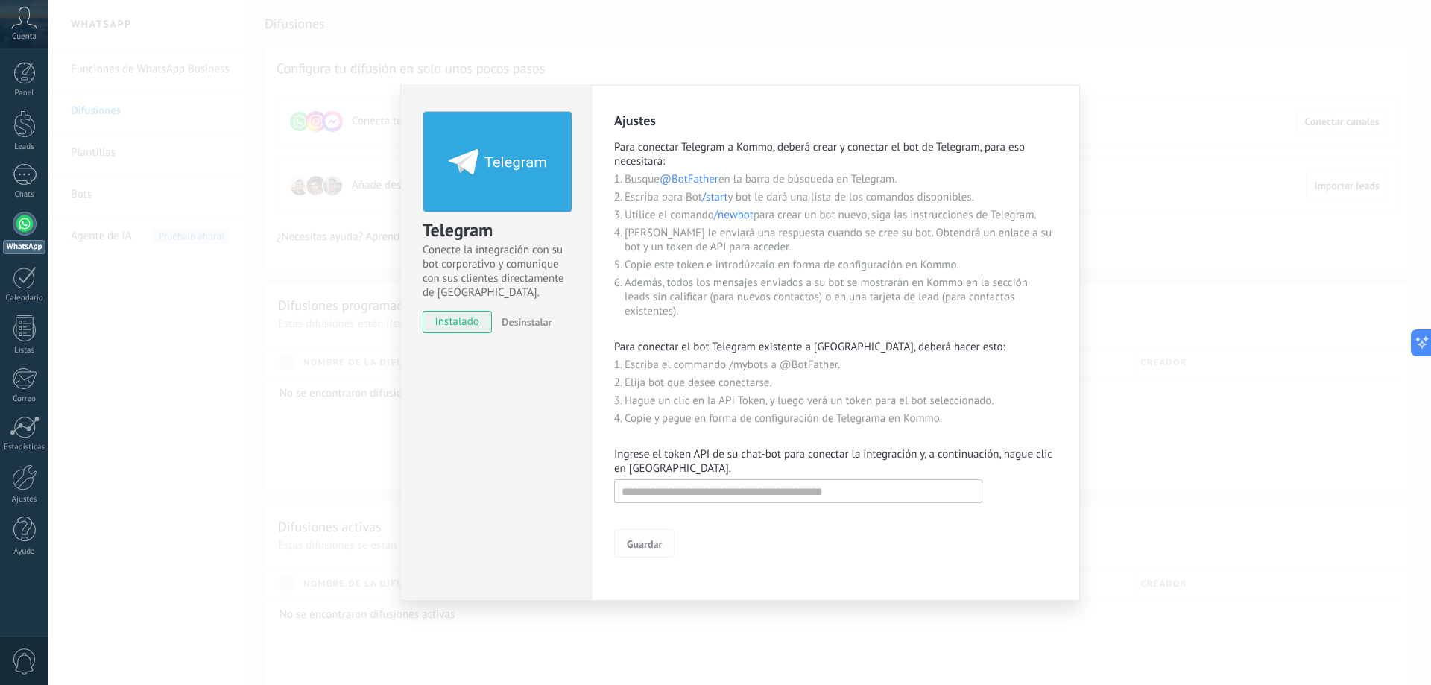
click at [645, 540] on span "Guardar" at bounding box center [644, 544] width 35 height 10
drag, startPoint x: 1091, startPoint y: 68, endPoint x: 1430, endPoint y: 293, distance: 407.0
click at [1099, 71] on div "Telegram Conecte la integración con su bot corporativo y comunique con sus clie…" at bounding box center [739, 342] width 1382 height 685
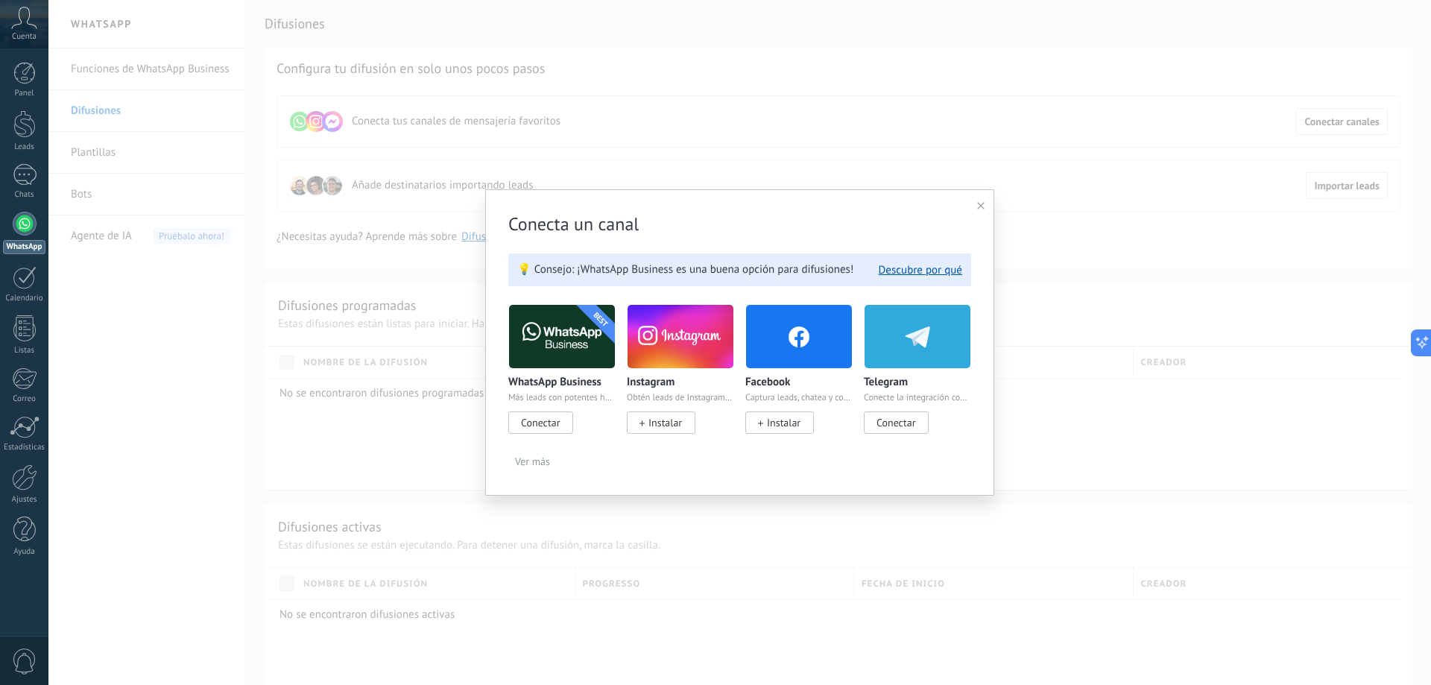
click at [867, 185] on div "Conecta un canal 💡 Consejo: ¡WhatsApp Business es una buena opción para difusio…" at bounding box center [739, 342] width 1382 height 685
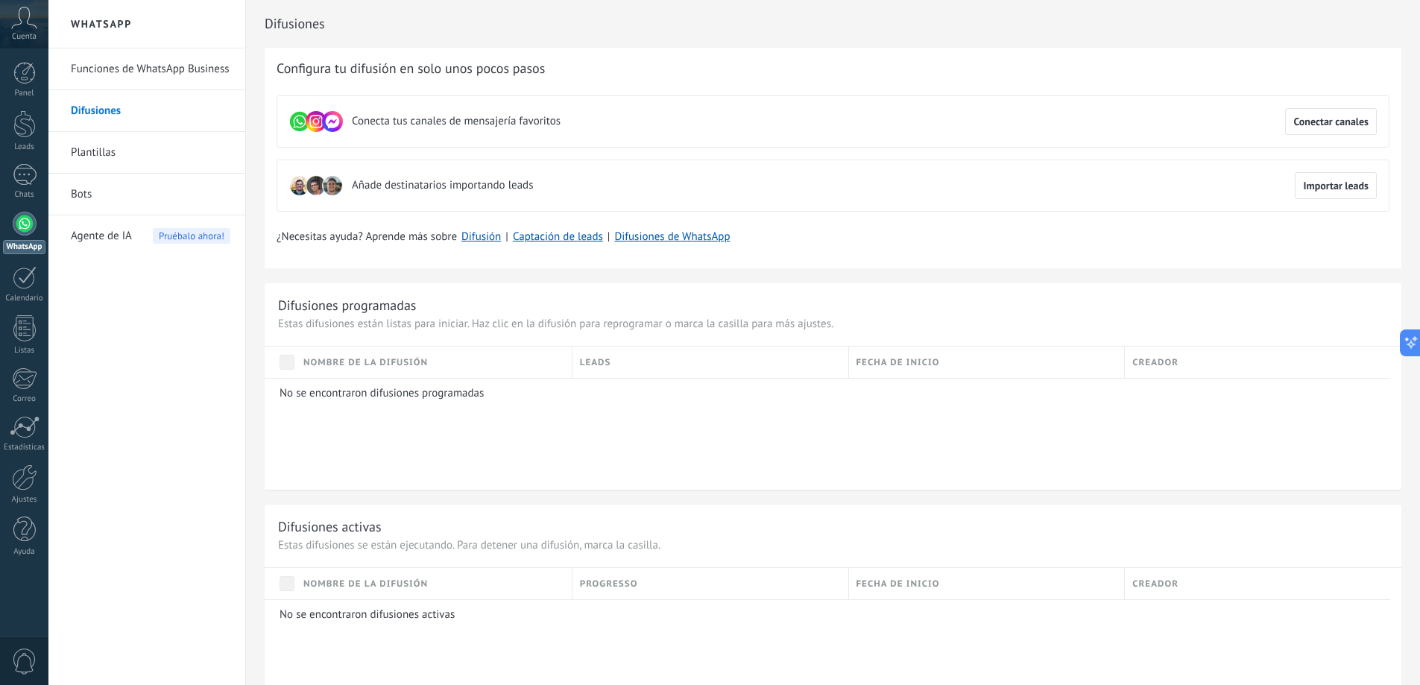
click at [475, 186] on span "Añade destinatarios importando leads" at bounding box center [442, 185] width 181 height 15
click at [667, 239] on link "Difusiones de WhatsApp" at bounding box center [672, 237] width 116 height 14
click at [156, 145] on link "Plantillas" at bounding box center [150, 153] width 159 height 42
